Goal: Task Accomplishment & Management: Manage account settings

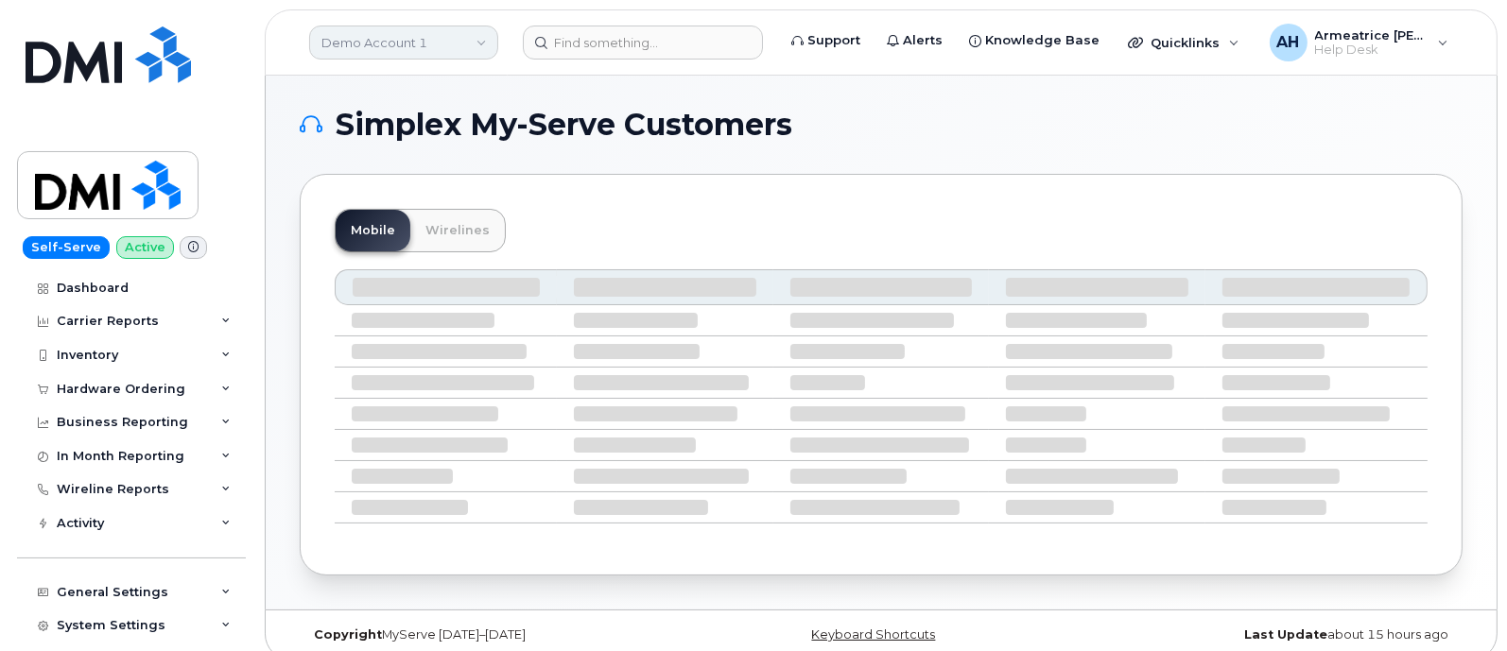
click at [477, 35] on link "Demo Account 1" at bounding box center [403, 43] width 189 height 34
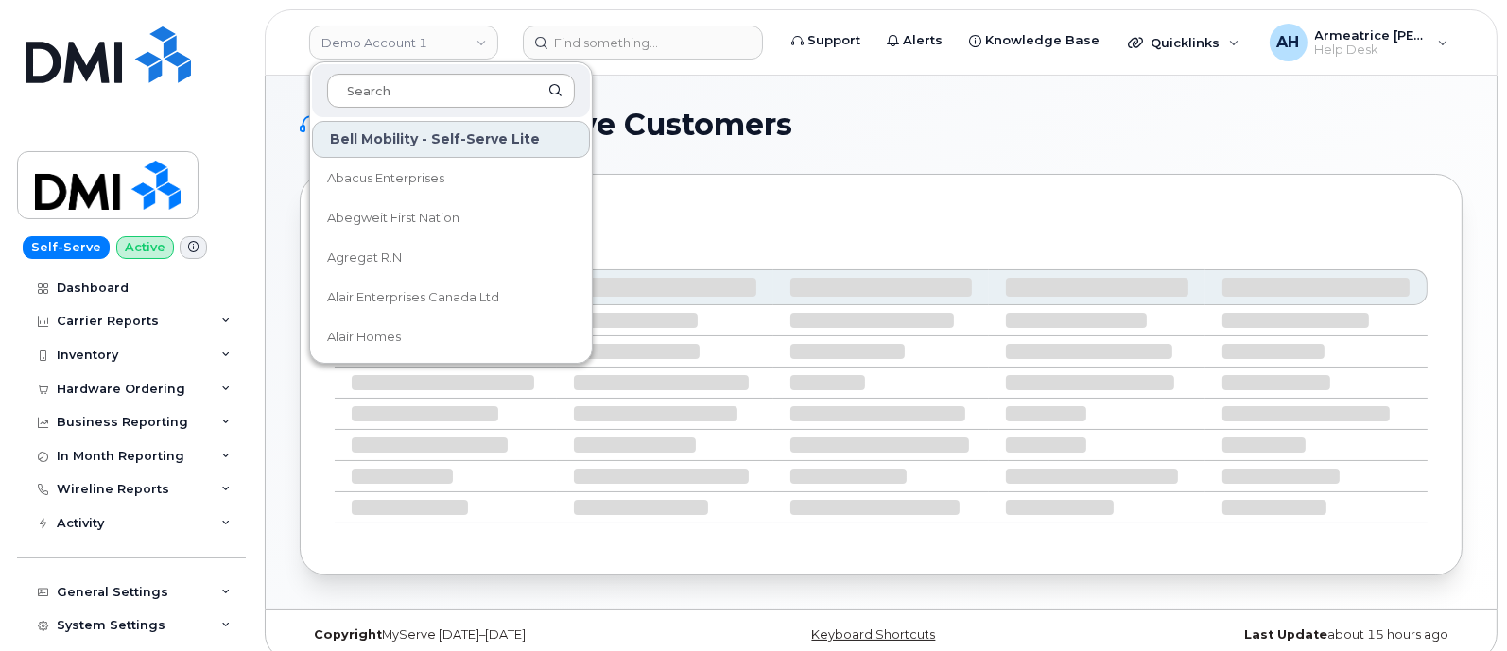
click at [458, 95] on input at bounding box center [451, 91] width 248 height 34
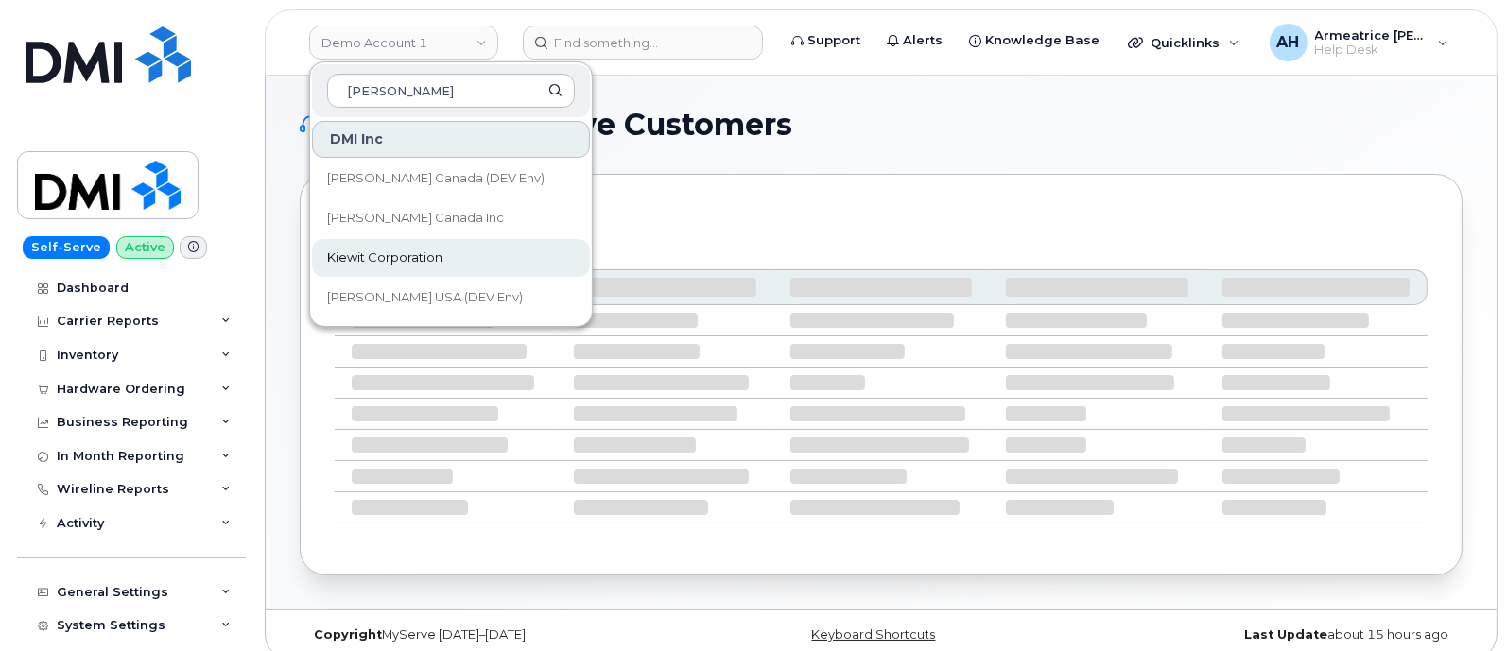
type input "[PERSON_NAME]"
click at [454, 251] on link "Kiewit Corporation" at bounding box center [451, 258] width 278 height 38
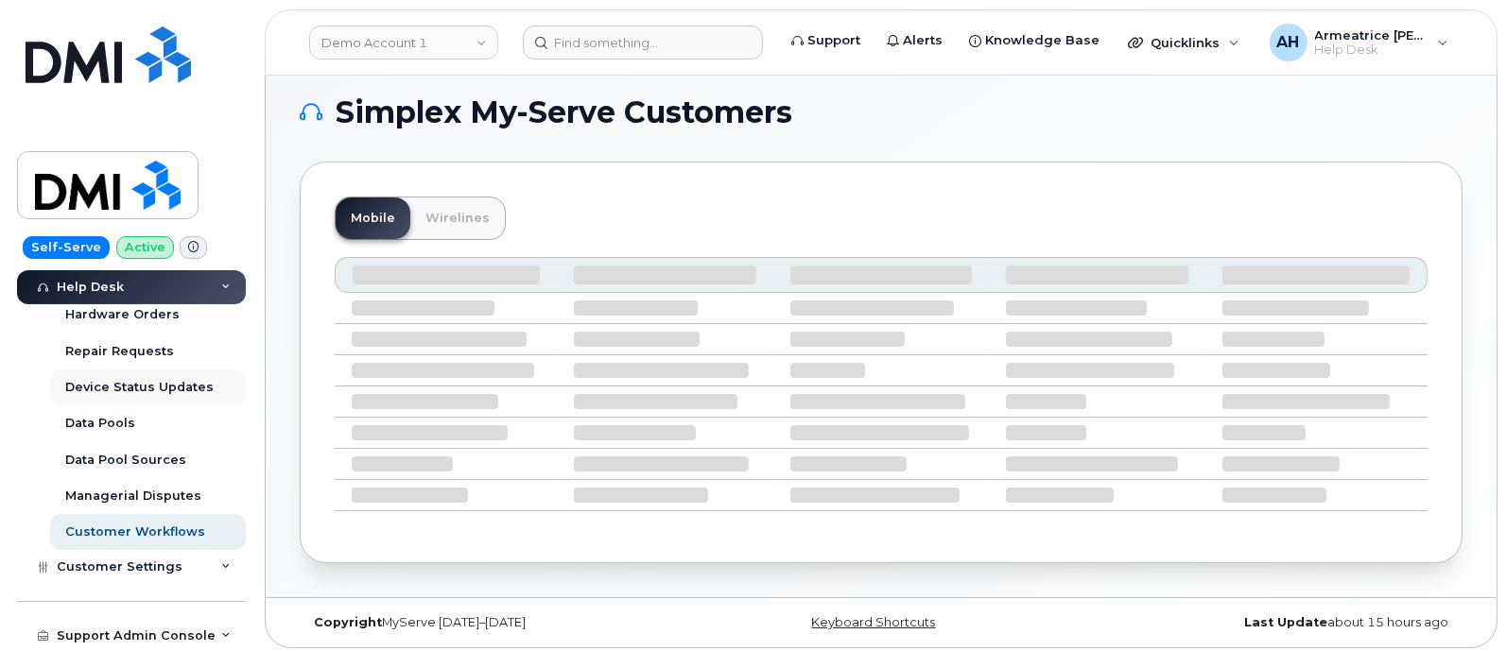
scroll to position [16, 0]
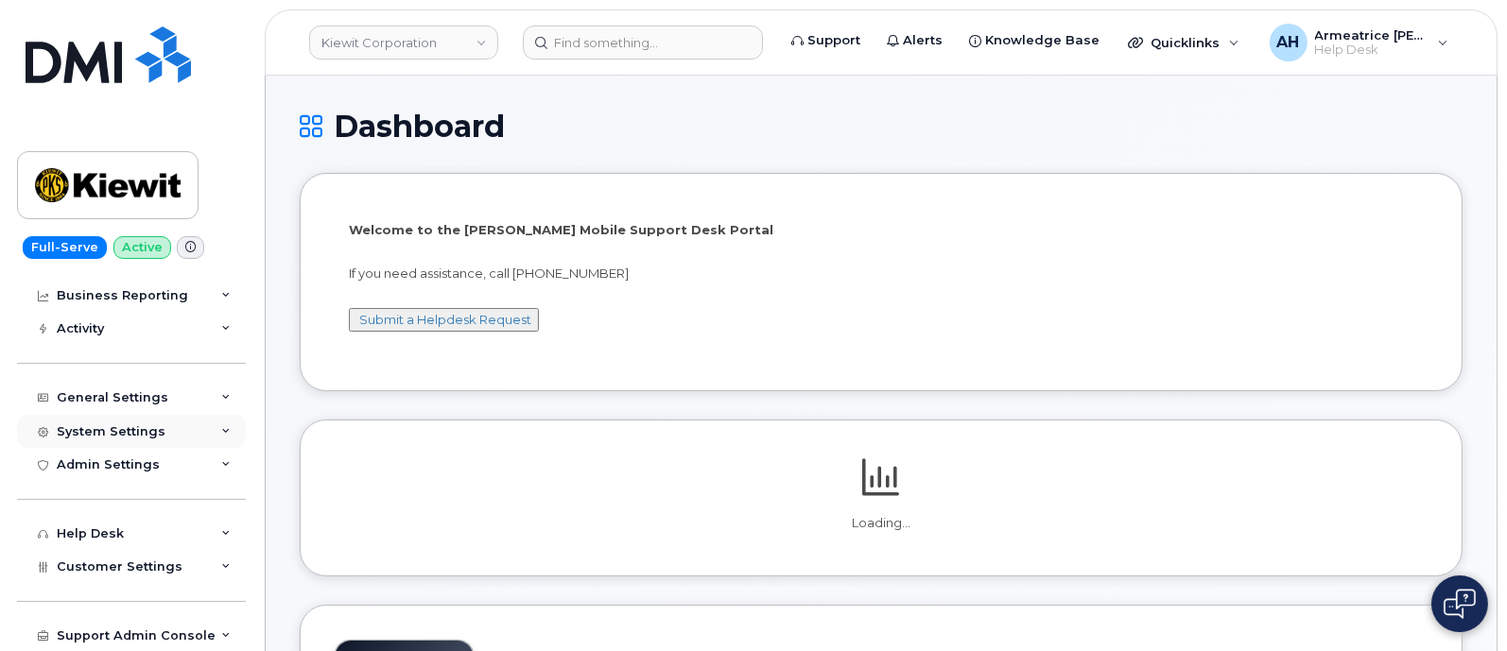
scroll to position [117, 0]
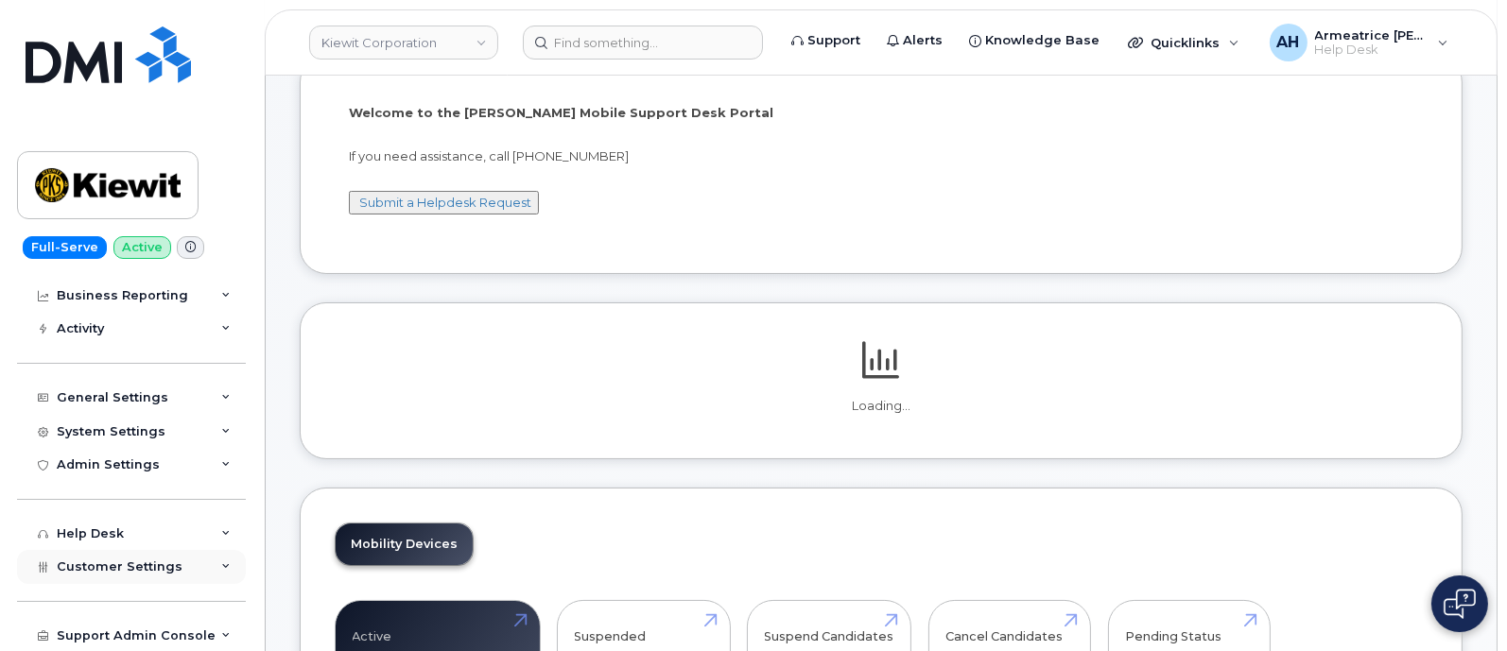
click at [115, 564] on span "Customer Settings" at bounding box center [120, 567] width 126 height 14
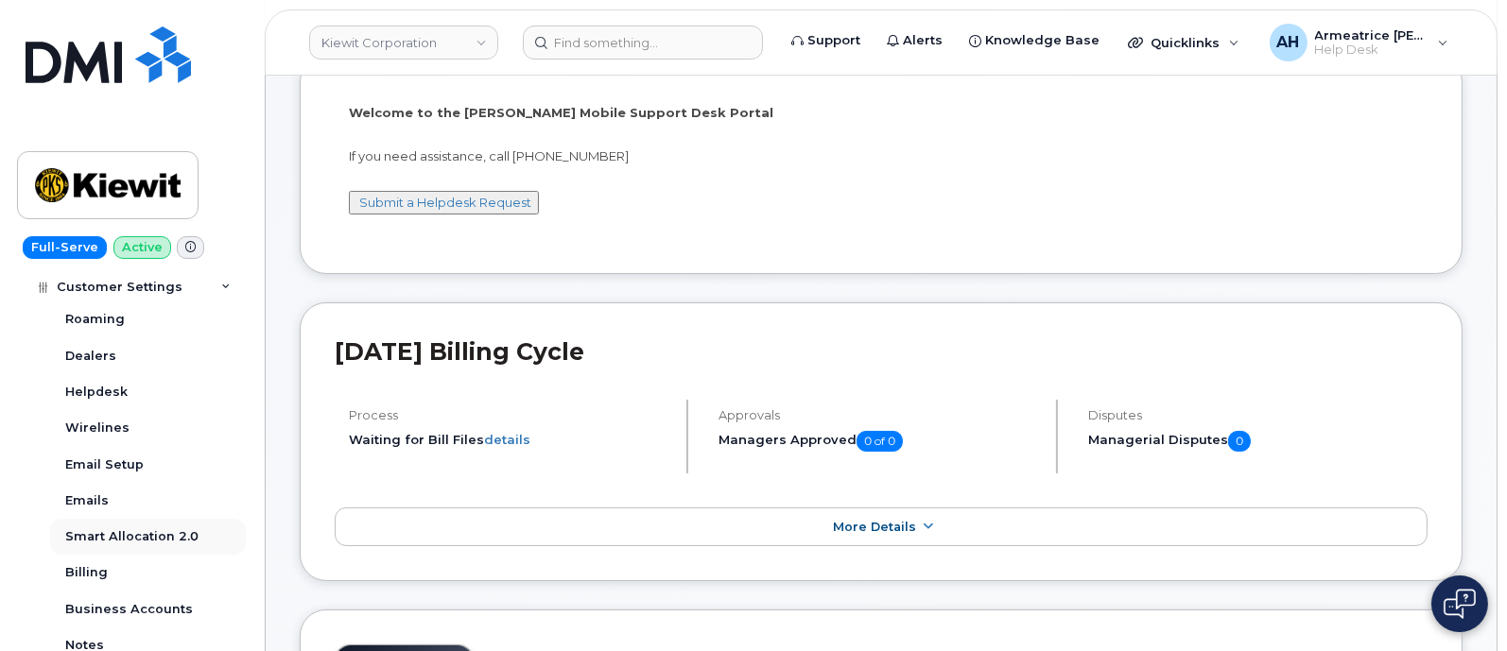
scroll to position [631, 0]
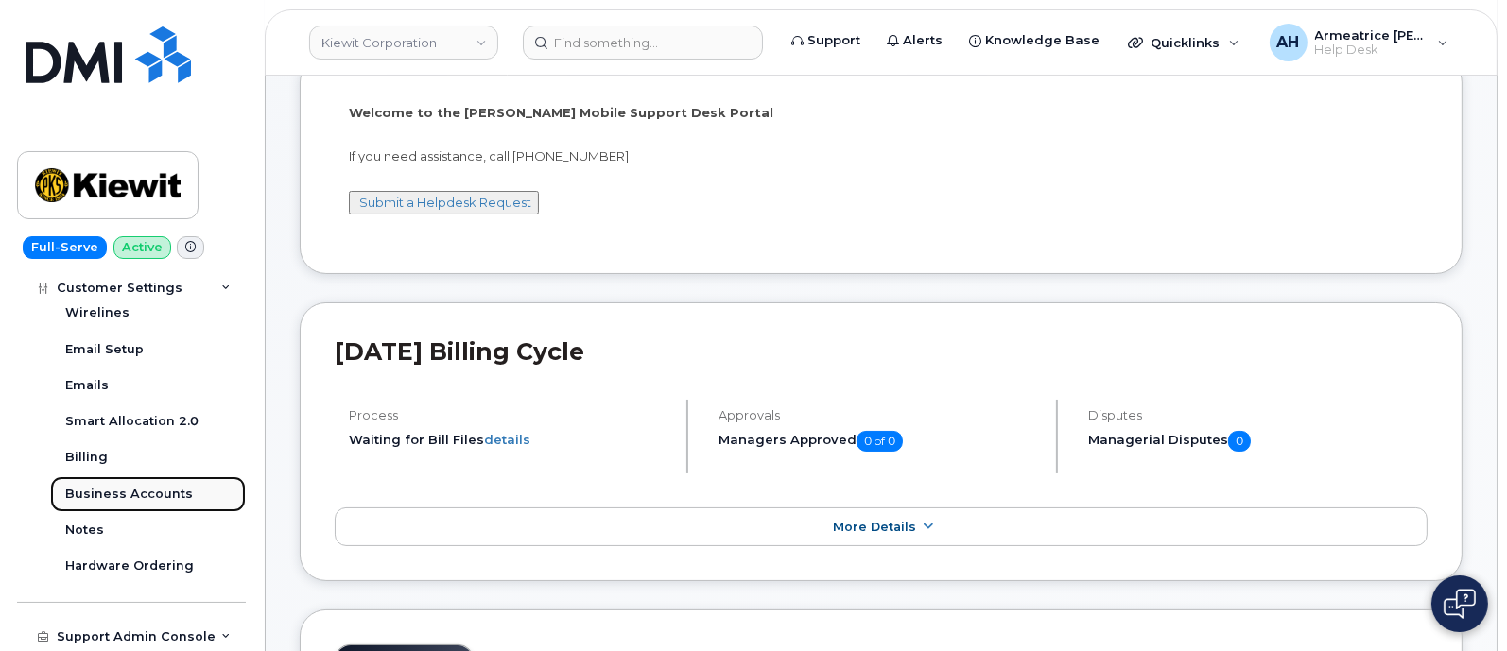
click at [147, 488] on div "Business Accounts" at bounding box center [129, 494] width 128 height 17
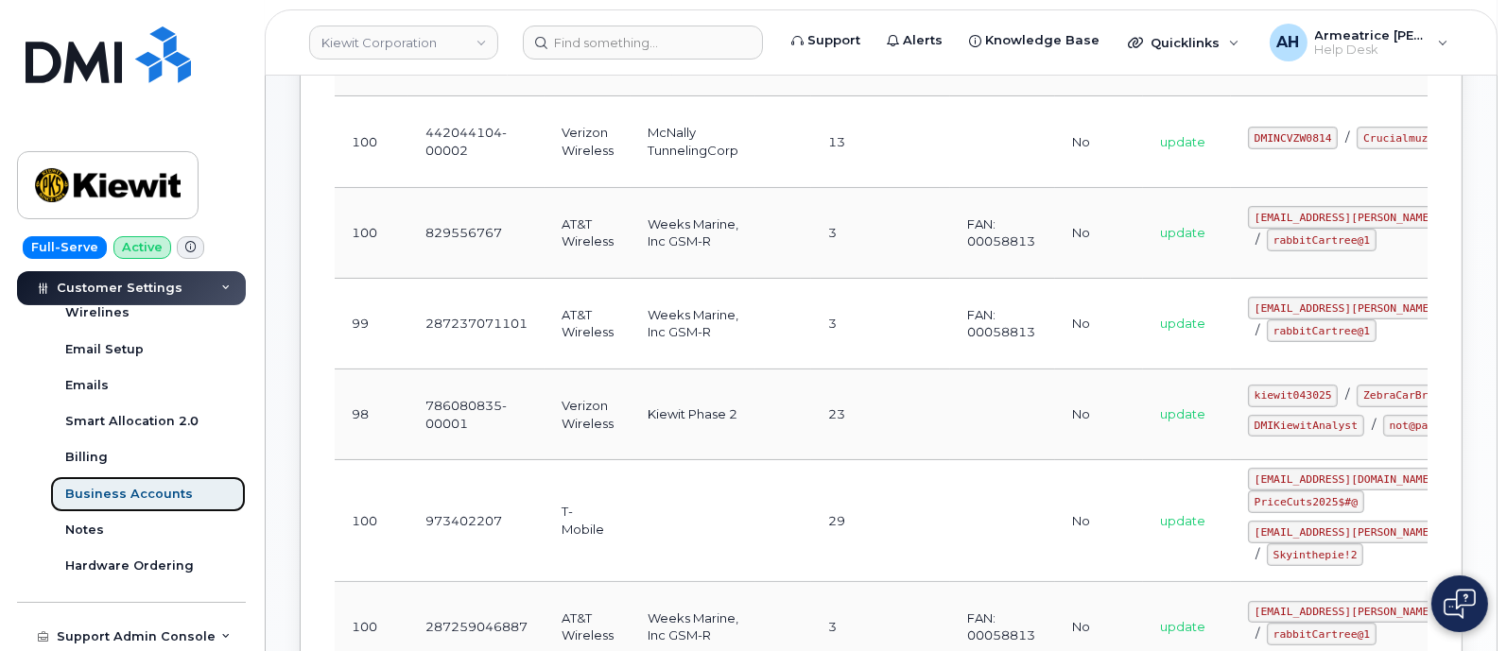
scroll to position [591, 0]
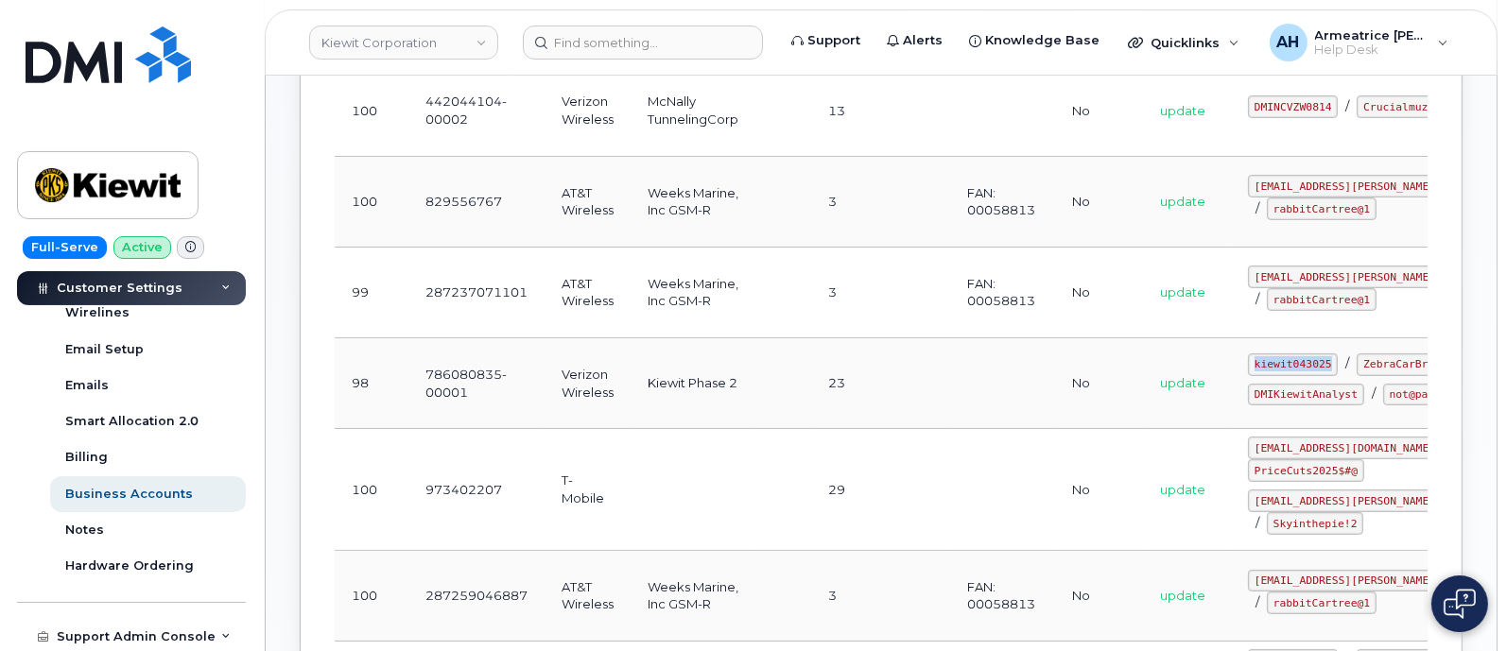
drag, startPoint x: 1162, startPoint y: 352, endPoint x: 1252, endPoint y: 361, distance: 90.3
click at [1252, 361] on div "kiewit043025 / ZebraCarBread@45" at bounding box center [1387, 365] width 278 height 23
copy code "kiewit043025"
drag, startPoint x: 1167, startPoint y: 377, endPoint x: 1271, endPoint y: 386, distance: 104.3
click at [1271, 376] on div "kiewit043025 / ZebraCarBread@45" at bounding box center [1387, 365] width 278 height 23
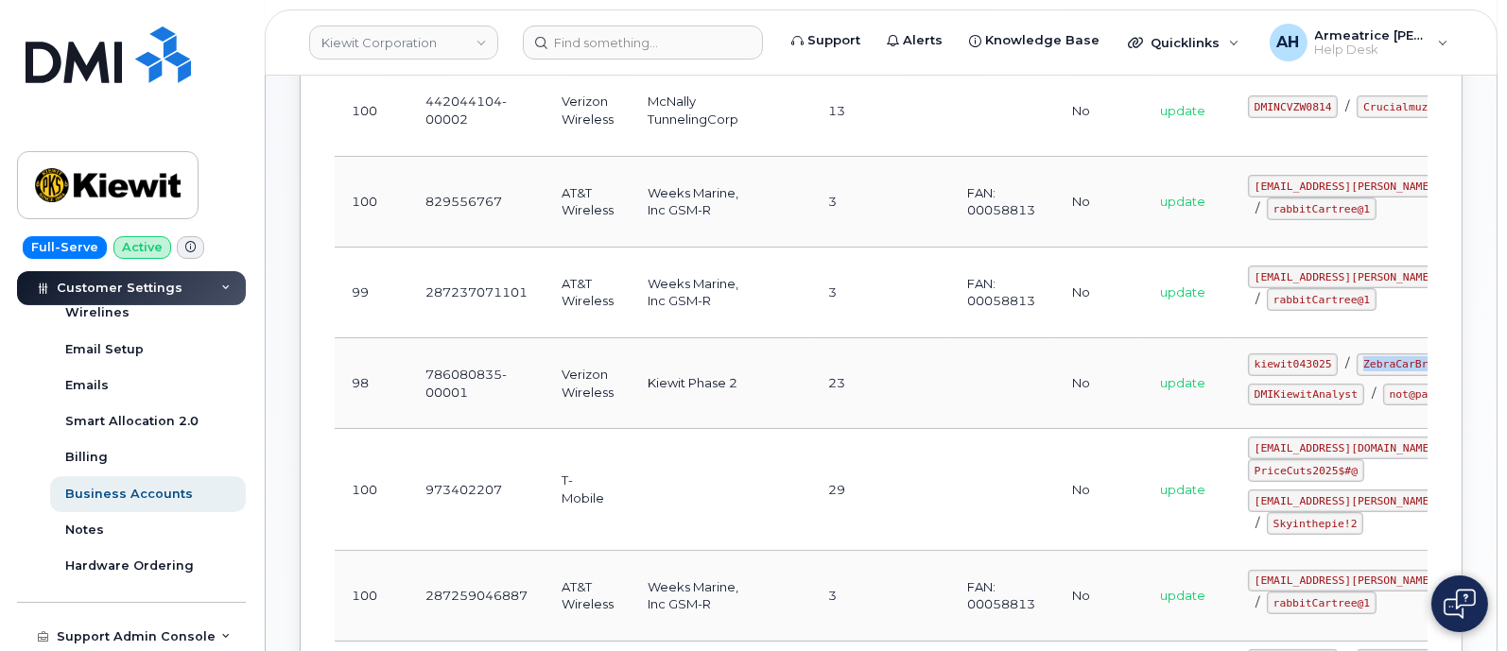
copy code "ZebraCarBread@45"
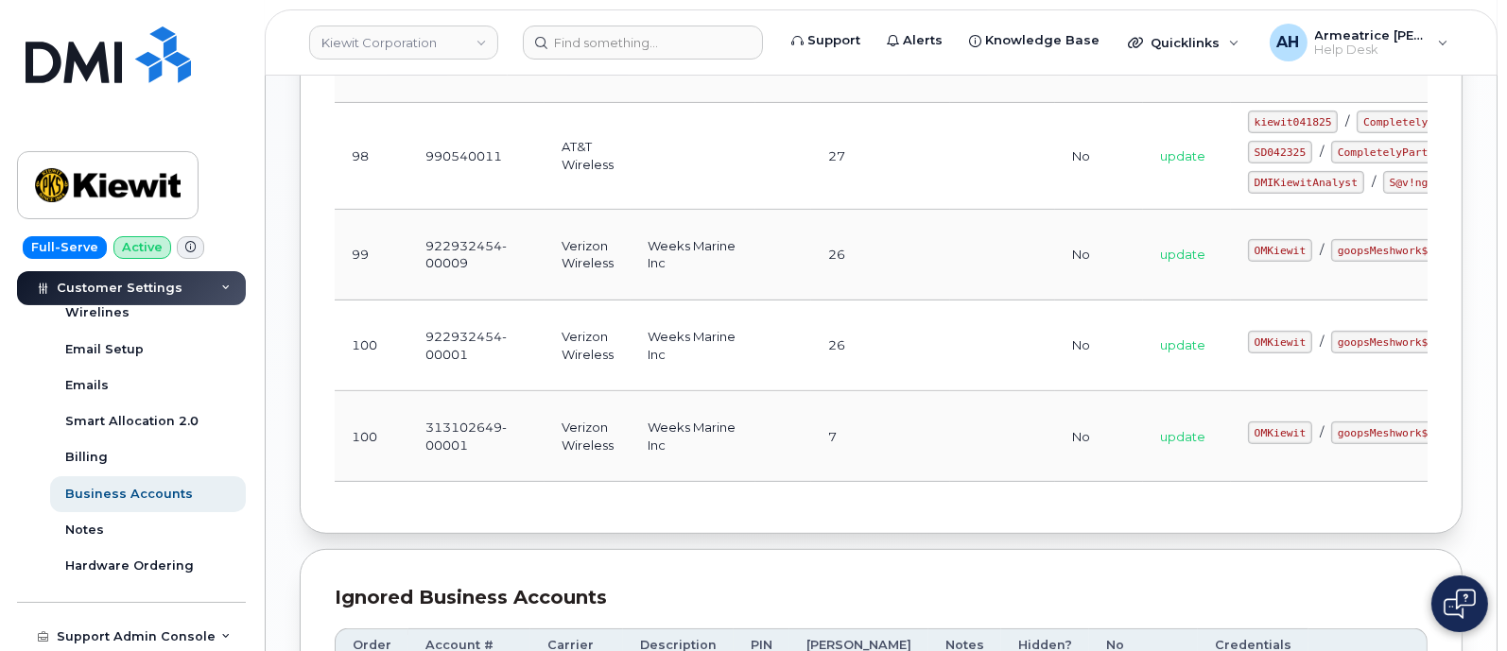
scroll to position [1182, 0]
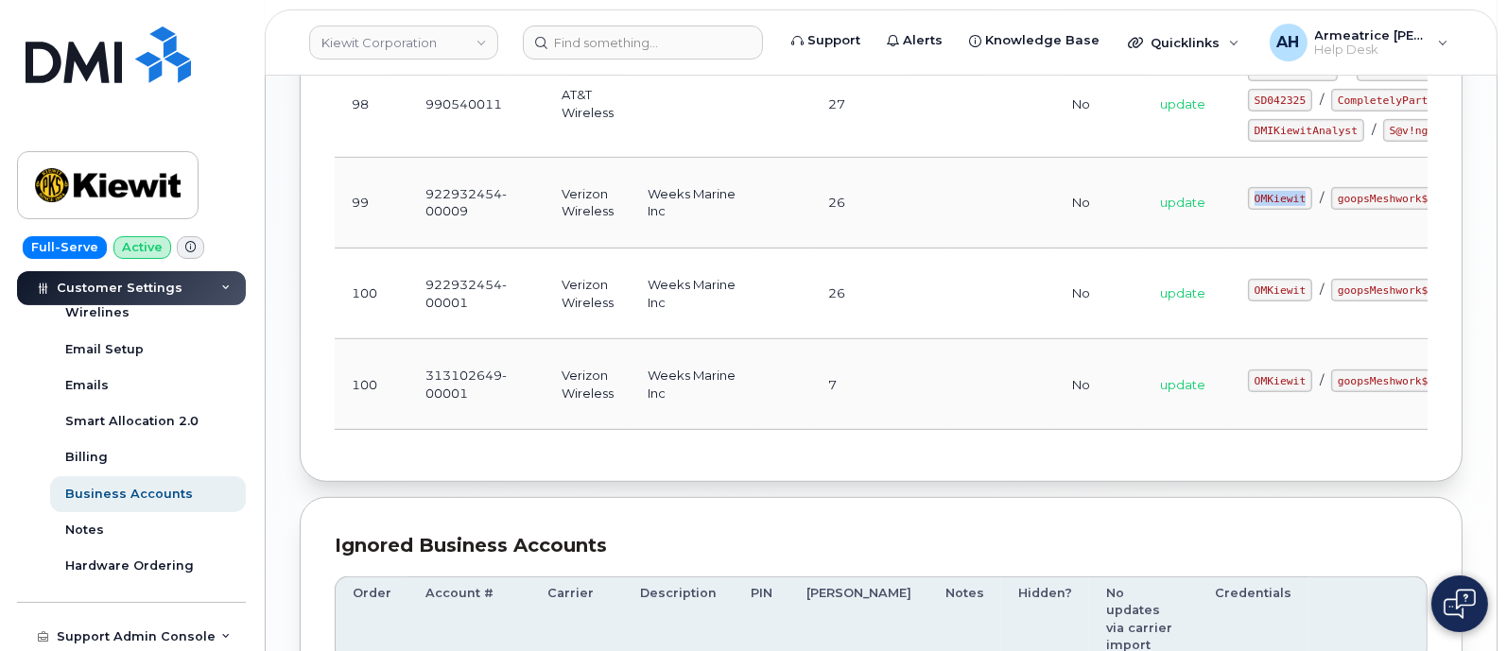
drag, startPoint x: 1163, startPoint y: 288, endPoint x: 1220, endPoint y: 295, distance: 58.0
click at [1248, 210] on code "OMKiewit" at bounding box center [1280, 198] width 64 height 23
copy code "OMKiewit"
drag, startPoint x: 1244, startPoint y: 285, endPoint x: 1347, endPoint y: 300, distance: 104.0
click at [1355, 249] on td "OMKiewit / goopsMeshwork$8" at bounding box center [1387, 203] width 312 height 91
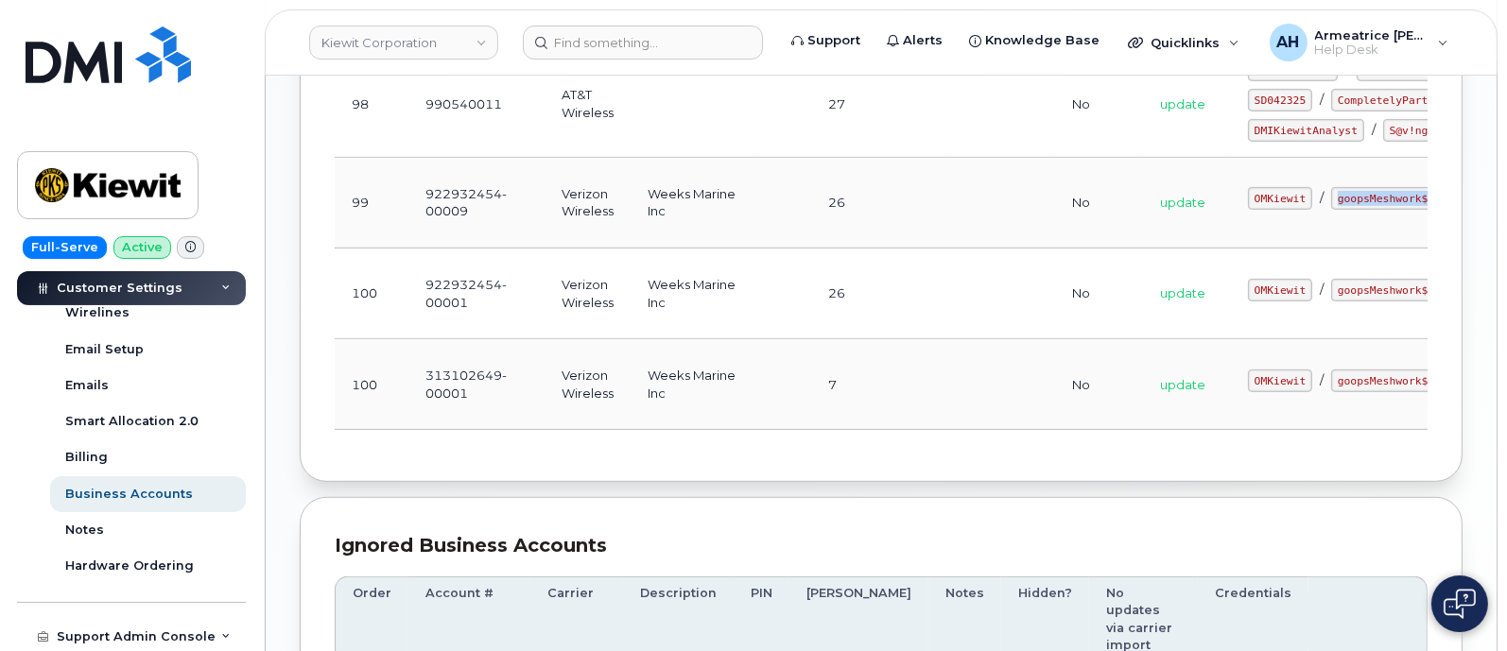
copy code "goopsMeshwork$8"
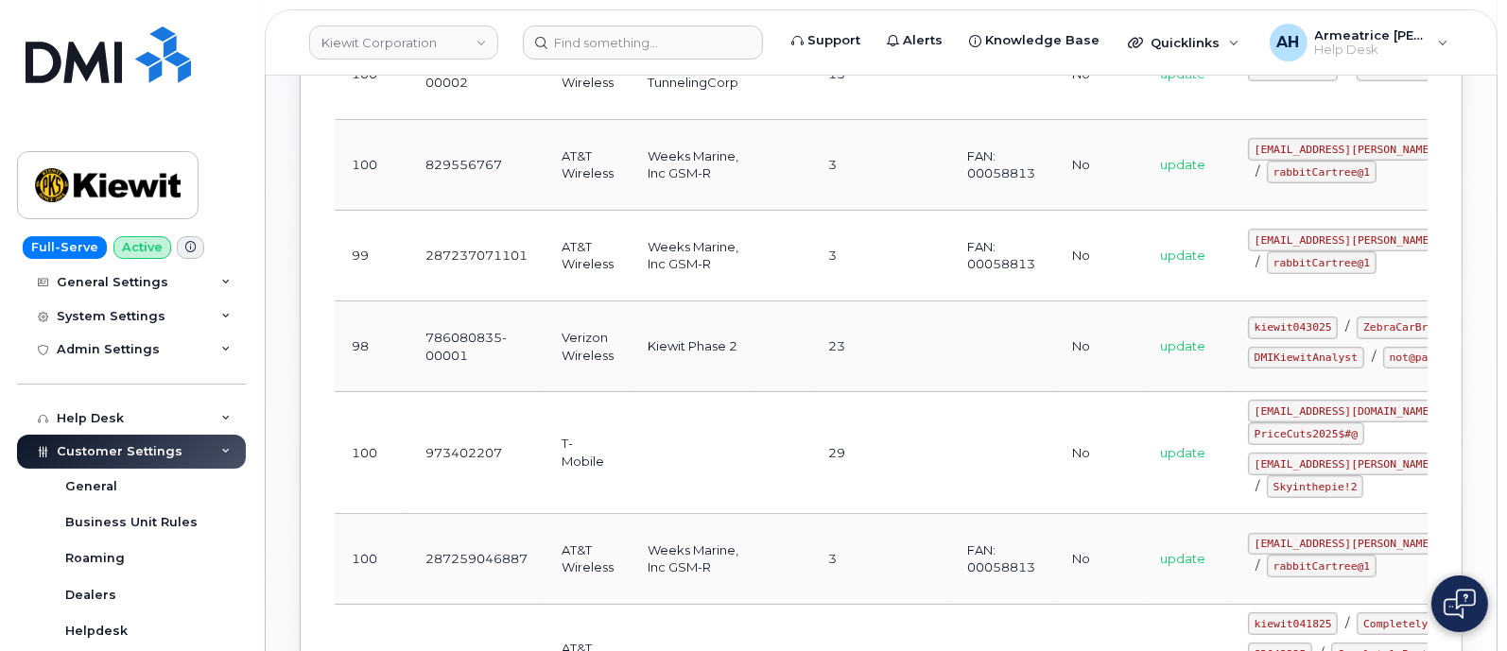
scroll to position [619, 0]
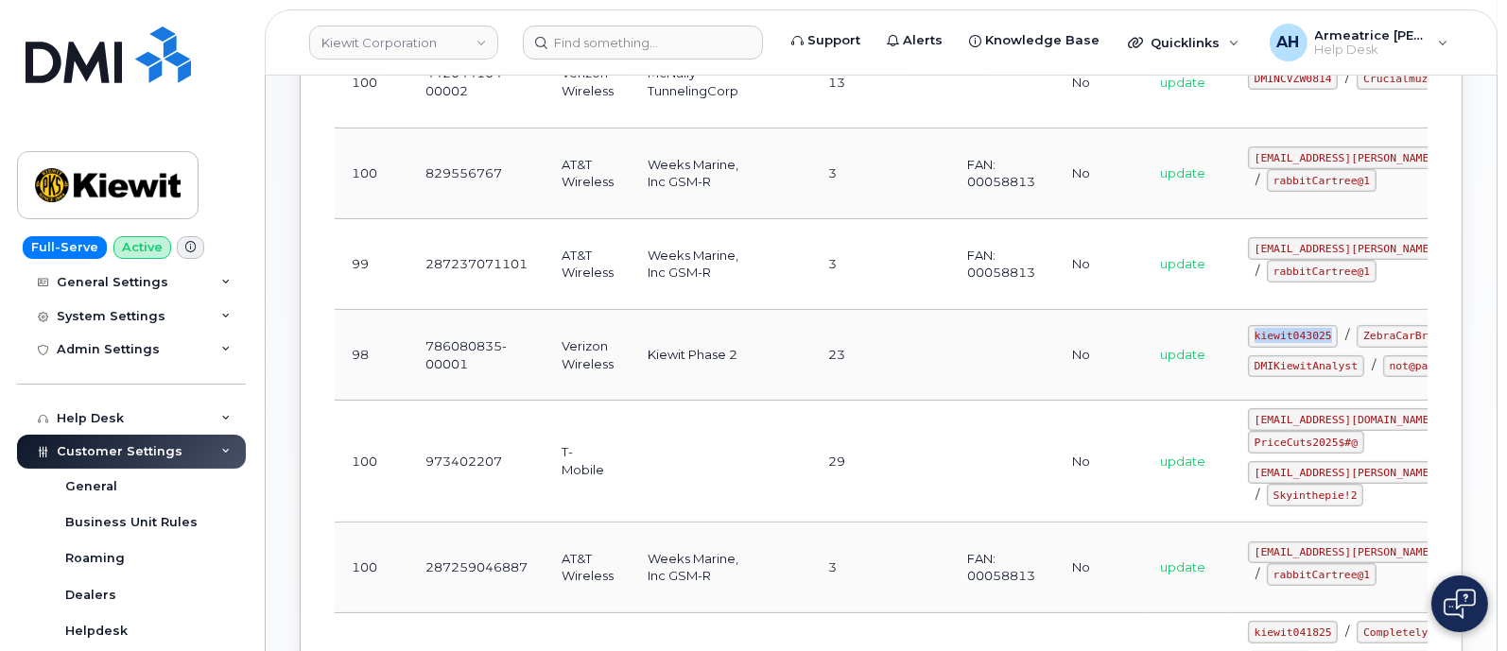
drag, startPoint x: 1165, startPoint y: 320, endPoint x: 1251, endPoint y: 324, distance: 86.1
click at [1251, 325] on div "kiewit043025 / ZebraCarBread@45" at bounding box center [1387, 336] width 278 height 23
copy code "kiewit043025"
drag, startPoint x: 1171, startPoint y: 347, endPoint x: 1263, endPoint y: 352, distance: 91.8
click at [1357, 348] on code "ZebraCarBread@45" at bounding box center [1415, 336] width 116 height 23
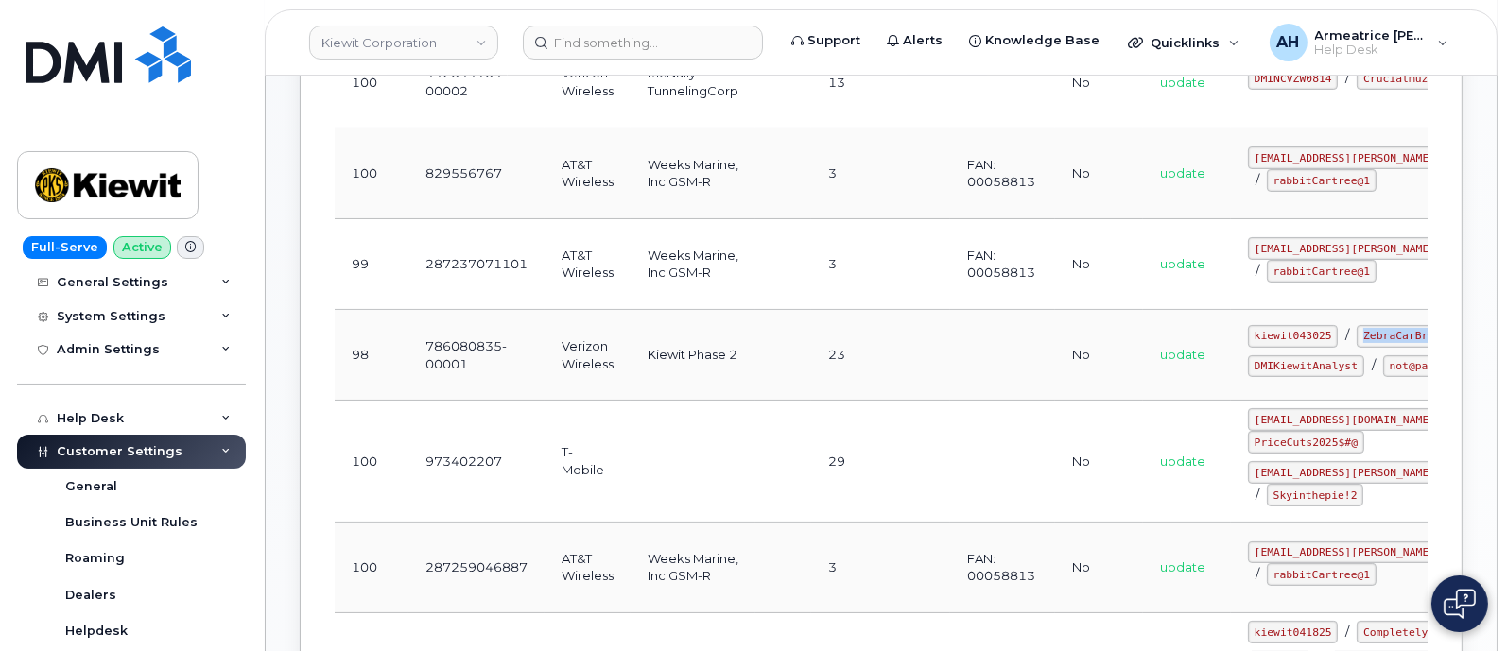
copy code "ZebraCarBread@45"
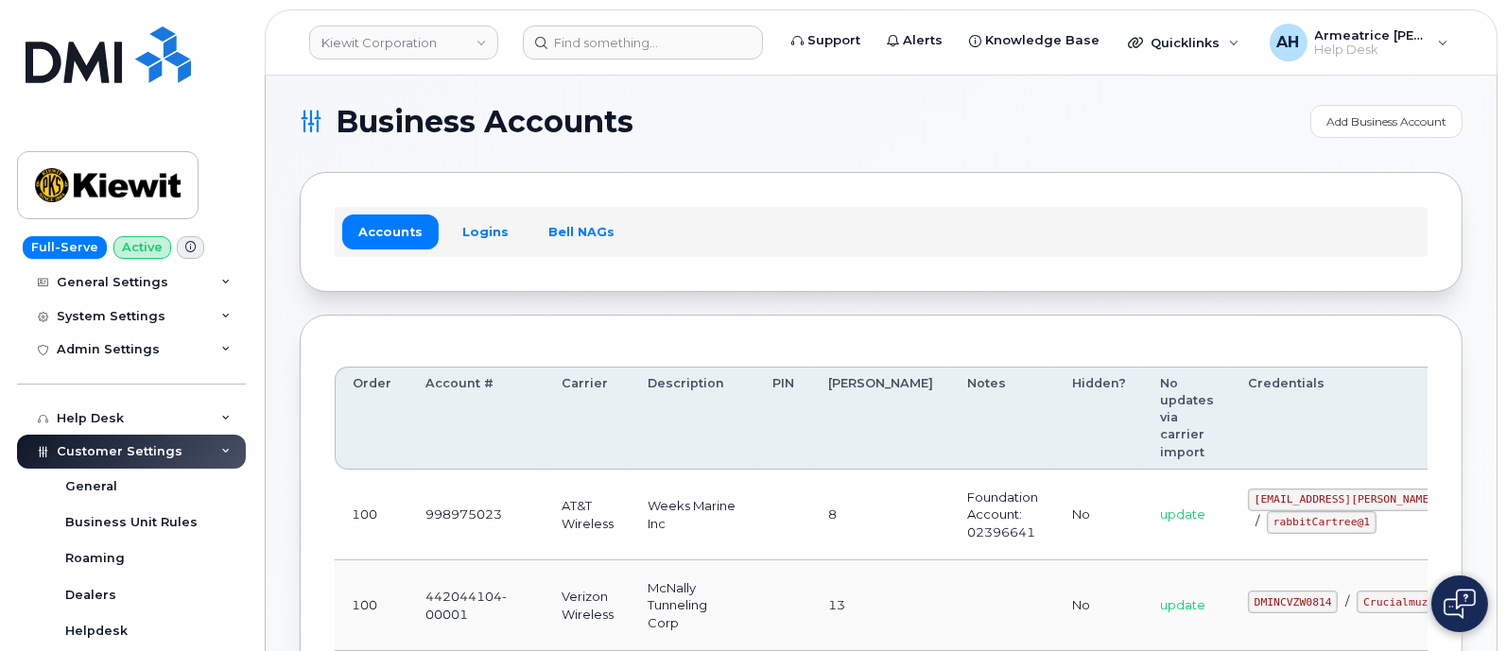
scroll to position [0, 0]
